Goal: Task Accomplishment & Management: Manage account settings

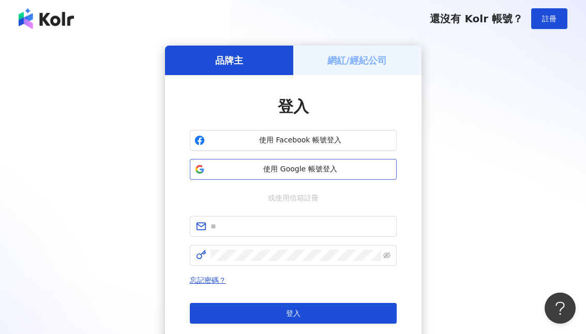
click at [319, 166] on span "使用 Google 帳號登入" at bounding box center [300, 169] width 183 height 10
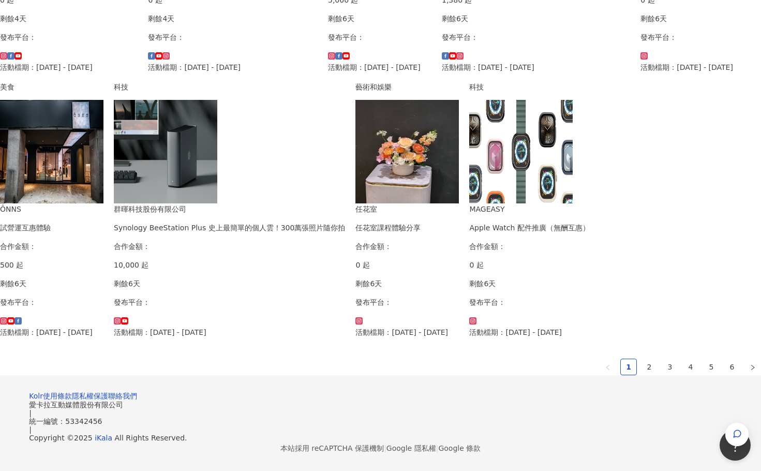
scroll to position [621, 0]
click at [586, 333] on link "2" at bounding box center [650, 367] width 16 height 16
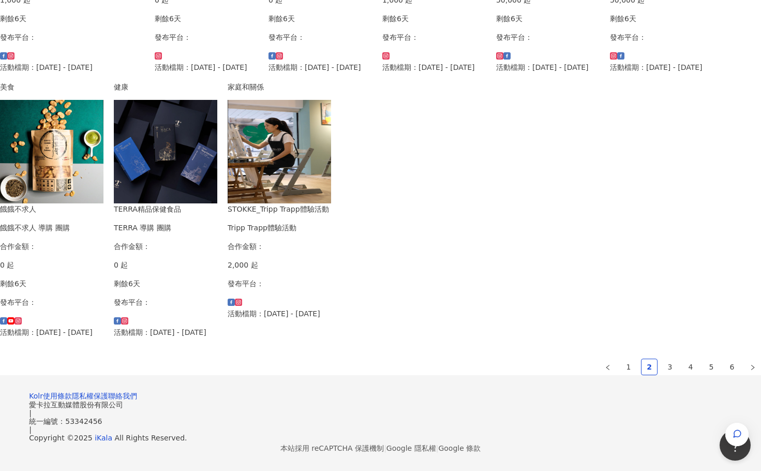
scroll to position [452, 0]
click at [331, 203] on img at bounding box center [279, 151] width 103 height 103
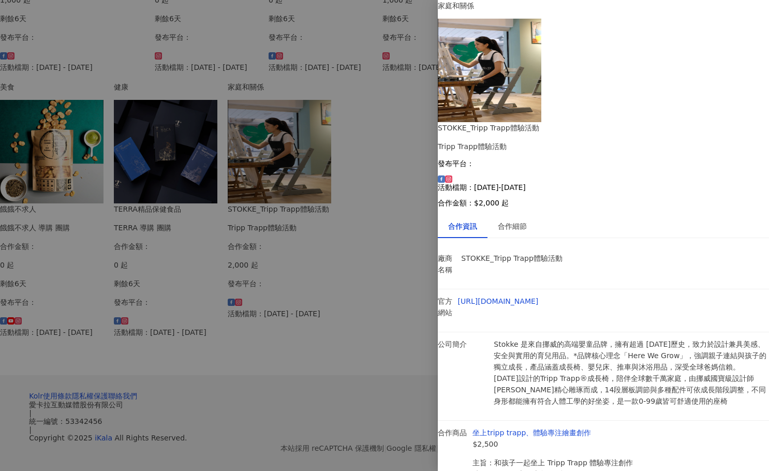
click at [370, 23] on div at bounding box center [384, 235] width 769 height 471
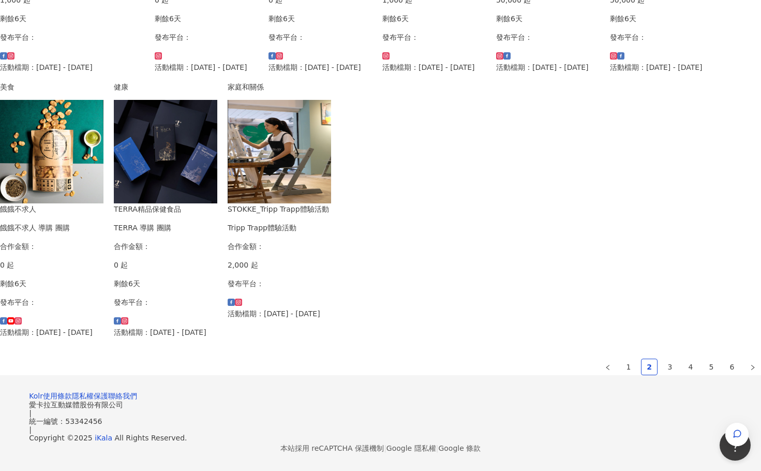
scroll to position [607, 0]
click at [586, 333] on link "3" at bounding box center [670, 367] width 16 height 16
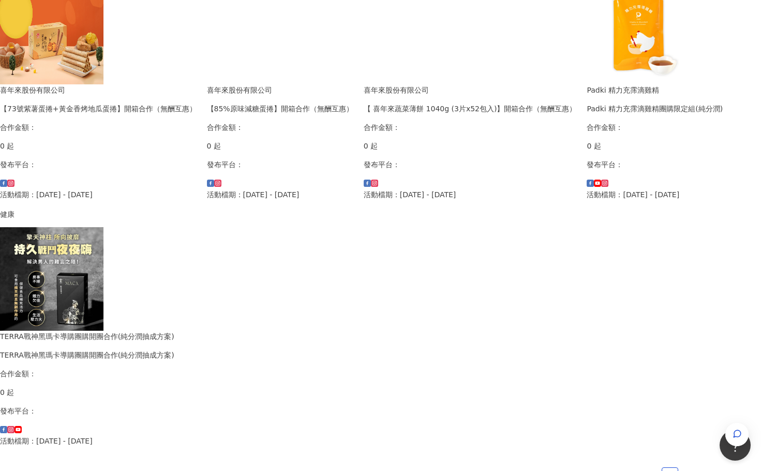
scroll to position [620, 0]
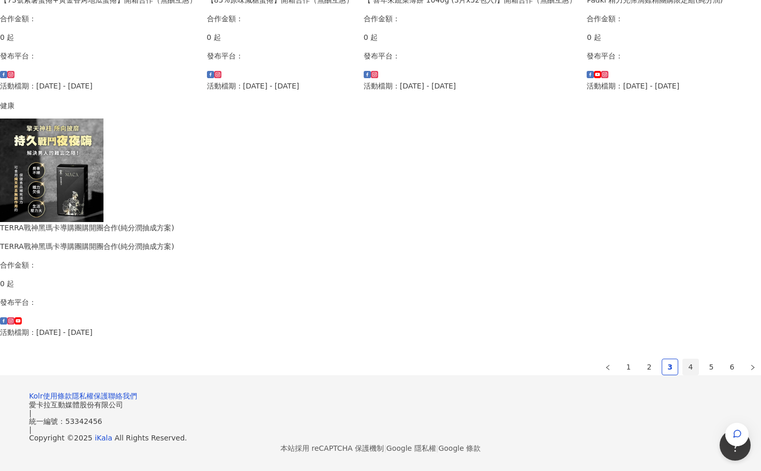
click at [586, 333] on link "4" at bounding box center [691, 367] width 16 height 16
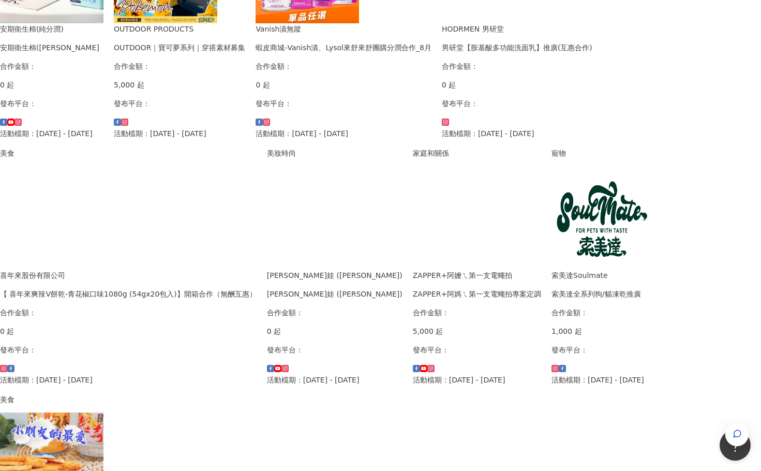
scroll to position [517, 0]
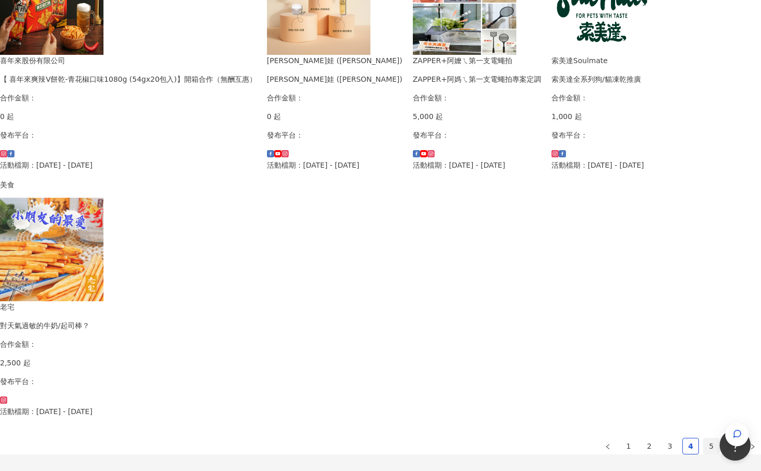
click at [586, 333] on link "5" at bounding box center [712, 446] width 16 height 16
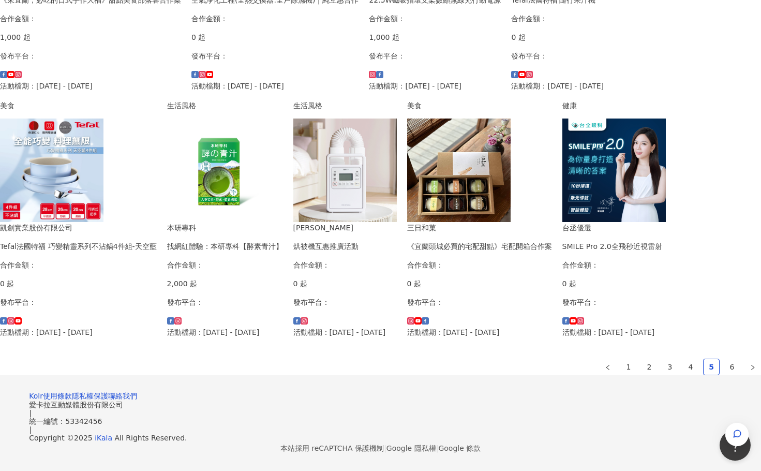
scroll to position [620, 0]
click at [586, 333] on link "6" at bounding box center [732, 367] width 16 height 16
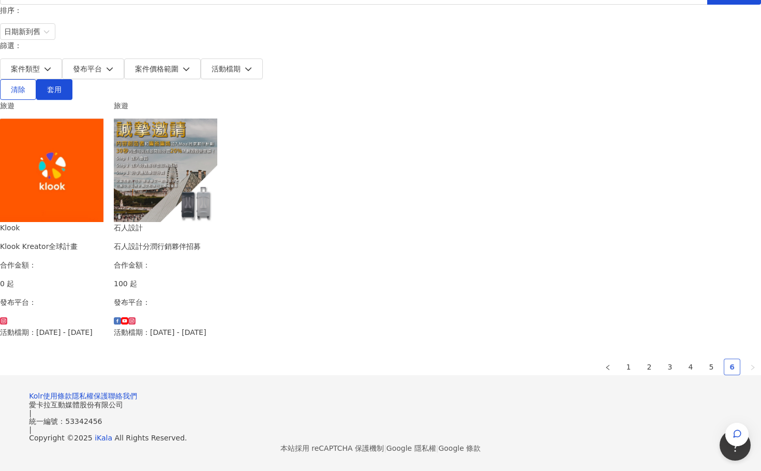
scroll to position [113, 0]
click at [586, 333] on link "5" at bounding box center [712, 367] width 16 height 16
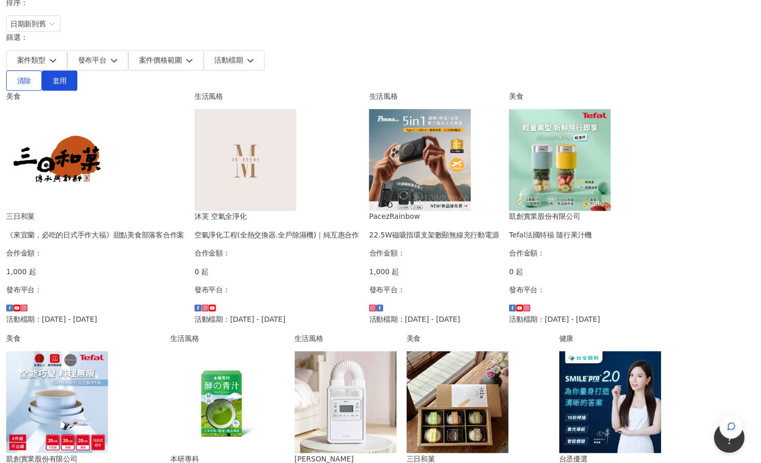
scroll to position [0, 0]
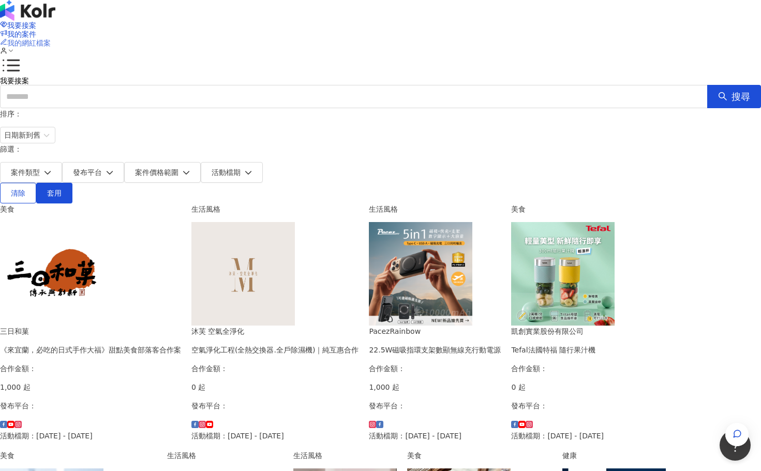
click at [51, 39] on span "我的網紅檔案" at bounding box center [28, 43] width 43 height 8
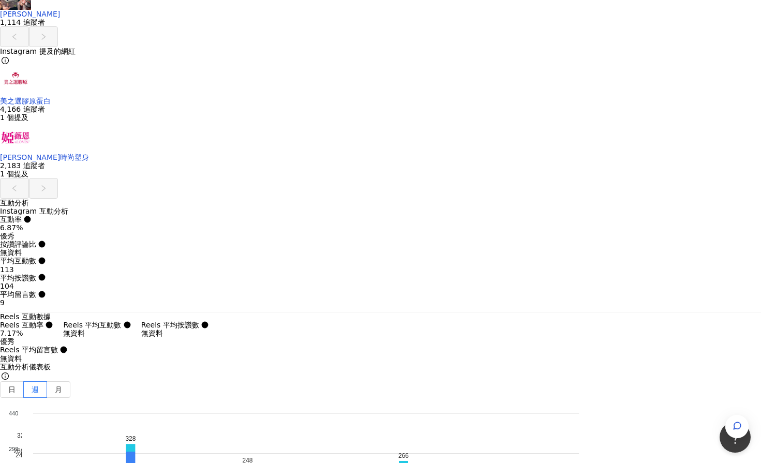
scroll to position [2535, 0]
